Goal: Information Seeking & Learning: Learn about a topic

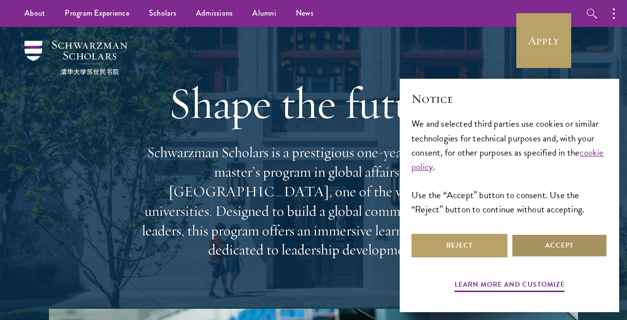
click at [535, 241] on button "Accept" at bounding box center [560, 246] width 96 height 24
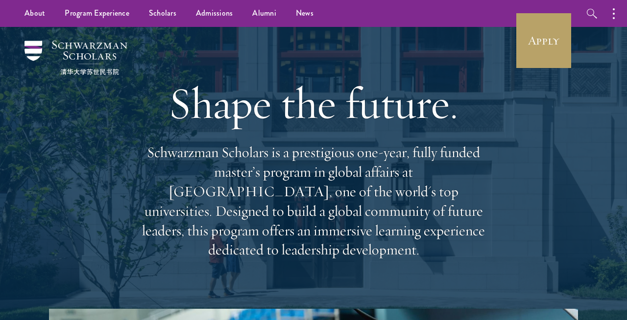
scroll to position [2, 0]
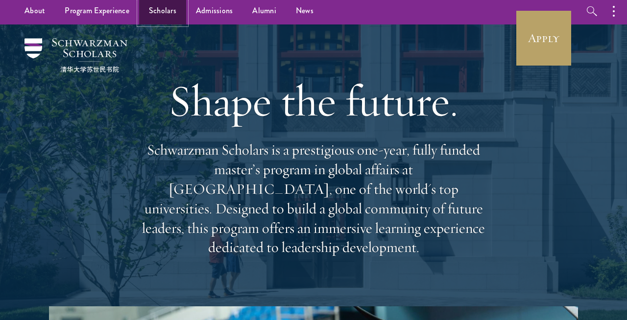
click at [156, 14] on link "Scholars" at bounding box center [162, 11] width 47 height 27
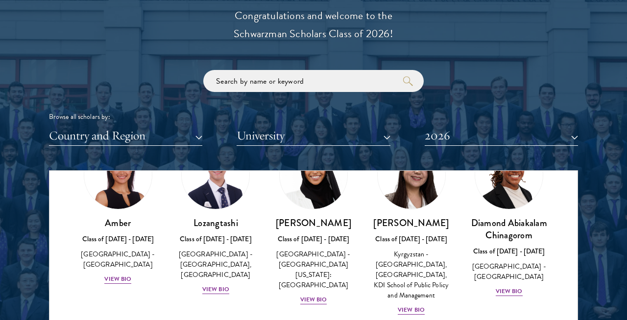
scroll to position [71, 0]
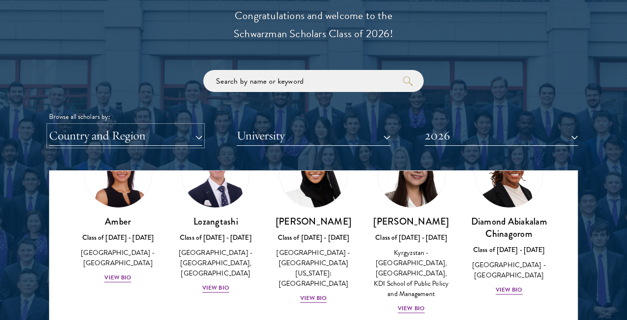
click at [197, 141] on button "Country and Region" at bounding box center [125, 136] width 153 height 20
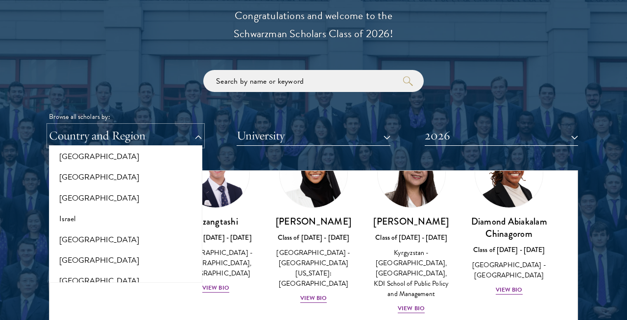
scroll to position [776, 0]
click at [76, 175] on button "[GEOGRAPHIC_DATA]" at bounding box center [126, 178] width 148 height 21
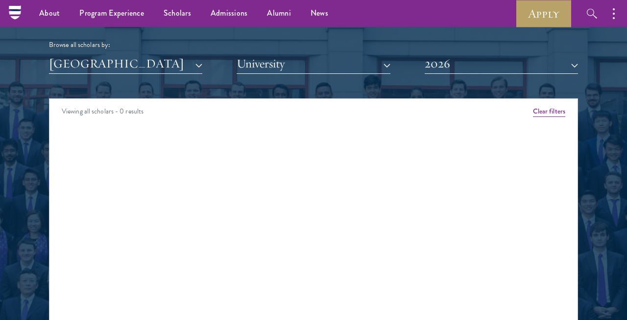
scroll to position [1134, 0]
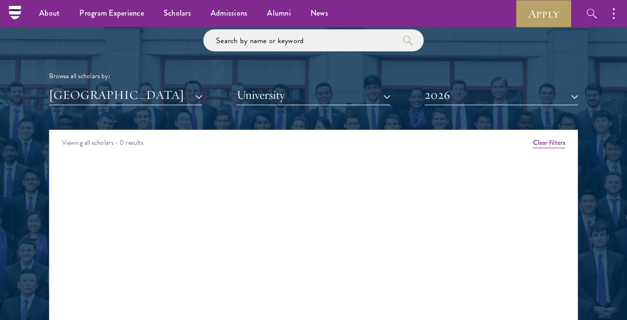
click at [281, 106] on div "Scholar Directory Congratulations and welcome to the Schwarzman Scholars Class …" at bounding box center [313, 175] width 529 height 498
click at [298, 101] on button "University" at bounding box center [313, 95] width 153 height 20
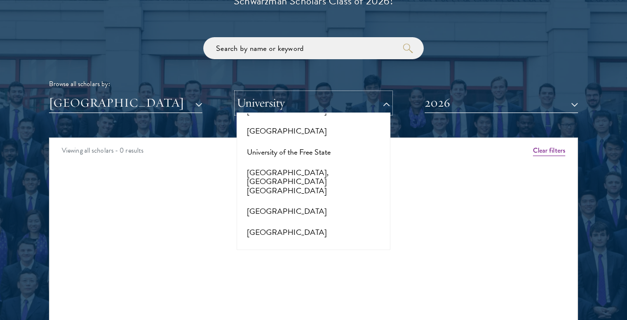
scroll to position [10079, 0]
click at [199, 107] on button "[GEOGRAPHIC_DATA]" at bounding box center [125, 103] width 153 height 20
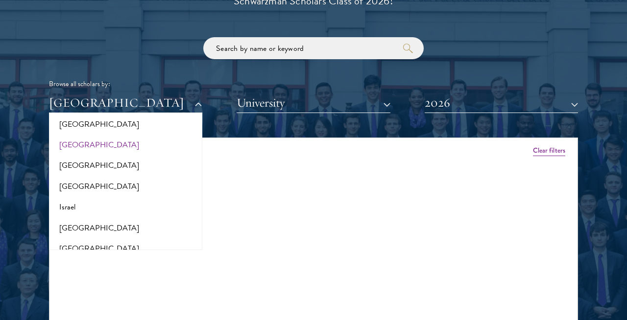
click at [235, 86] on div "Browse all scholars by:" at bounding box center [313, 84] width 529 height 10
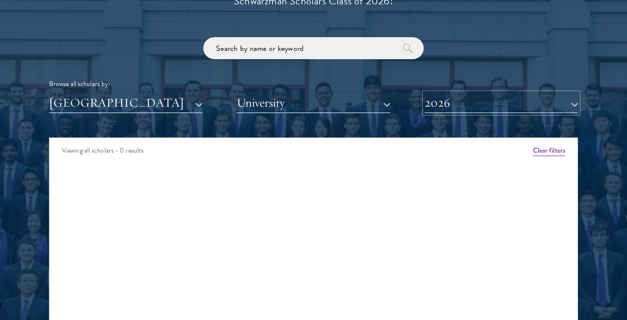
click at [454, 113] on button "2026" at bounding box center [501, 103] width 153 height 20
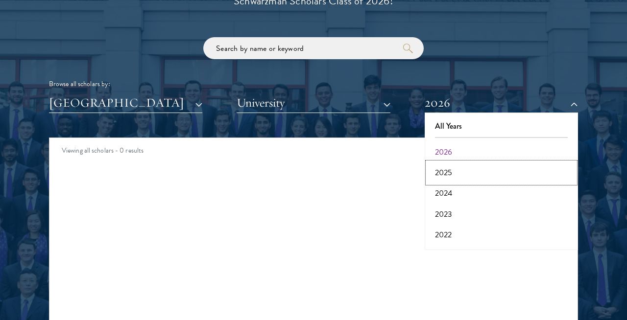
click at [447, 170] on button "2025" at bounding box center [502, 173] width 148 height 21
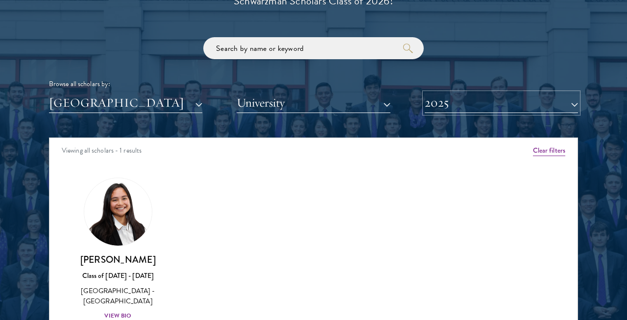
click at [479, 105] on button "2025" at bounding box center [501, 103] width 153 height 20
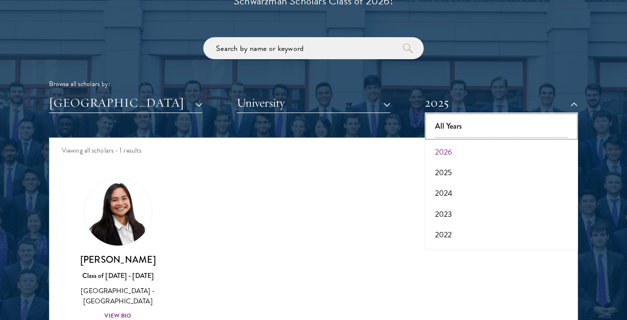
click at [465, 132] on button "All Years" at bounding box center [502, 126] width 148 height 21
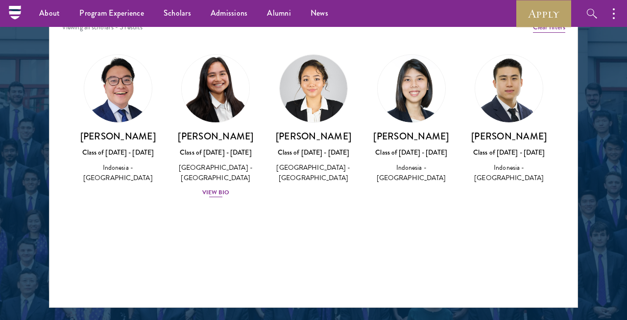
scroll to position [1249, 0]
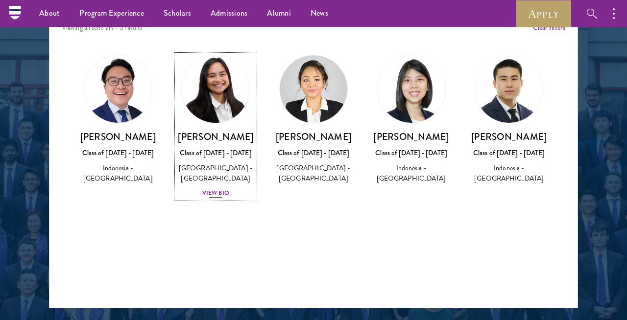
click at [225, 198] on div "[PERSON_NAME] Class of [DATE] - [DATE] [GEOGRAPHIC_DATA] - [GEOGRAPHIC_DATA] Vi…" at bounding box center [216, 165] width 78 height 68
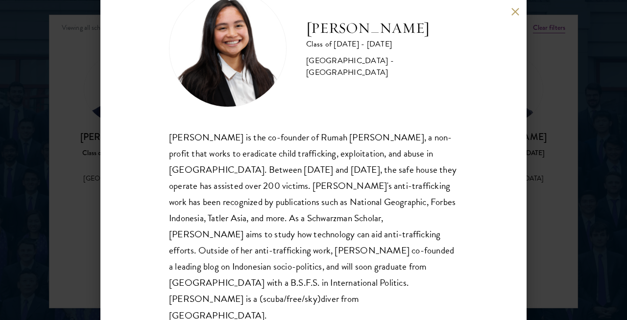
scroll to position [1272, 0]
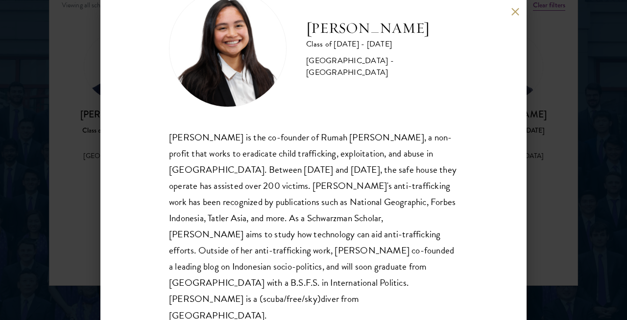
click at [551, 168] on div "[PERSON_NAME] Class of [DATE] - [DATE] [GEOGRAPHIC_DATA] - [GEOGRAPHIC_DATA] [P…" at bounding box center [313, 160] width 627 height 320
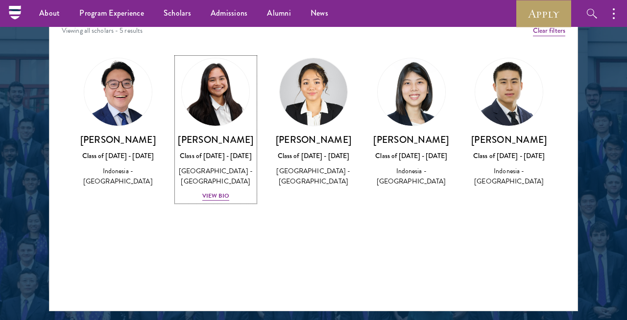
scroll to position [1240, 0]
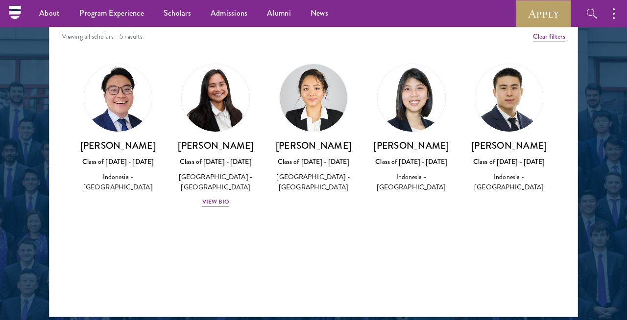
click at [320, 130] on img at bounding box center [314, 98] width 68 height 68
click at [89, 118] on div "[PERSON_NAME] Class of [DATE] - [DATE] [GEOGRAPHIC_DATA] - [GEOGRAPHIC_DATA]" at bounding box center [118, 129] width 78 height 130
click at [121, 128] on img at bounding box center [118, 98] width 68 height 68
click at [121, 154] on div "[PERSON_NAME] Class of [DATE] - [DATE] [GEOGRAPHIC_DATA] - [GEOGRAPHIC_DATA]" at bounding box center [118, 167] width 78 height 54
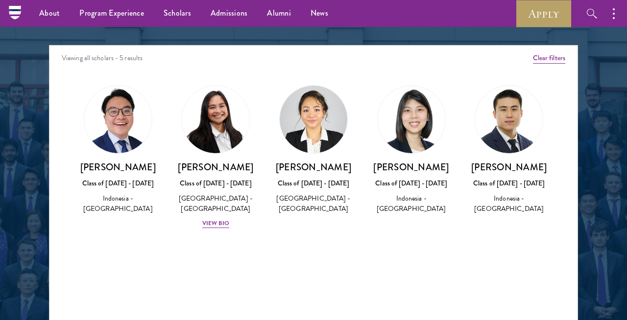
scroll to position [1218, 0]
